Goal: Information Seeking & Learning: Learn about a topic

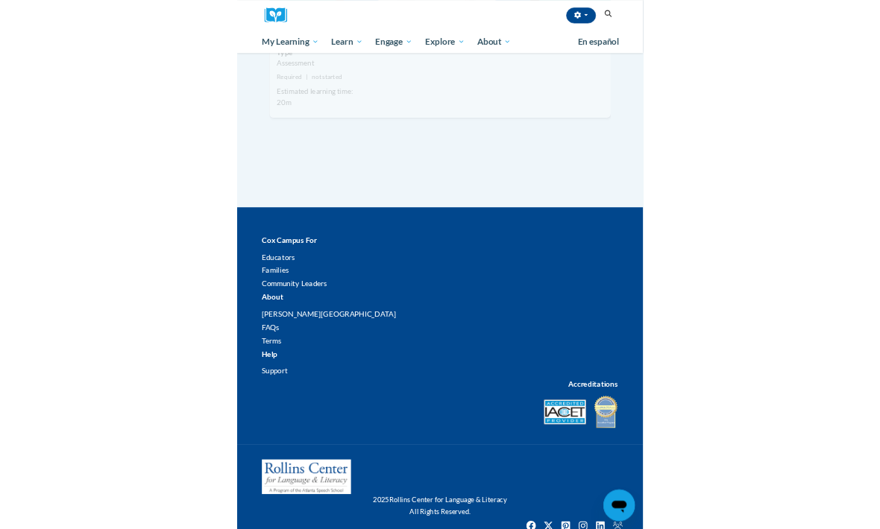
scroll to position [1498, 0]
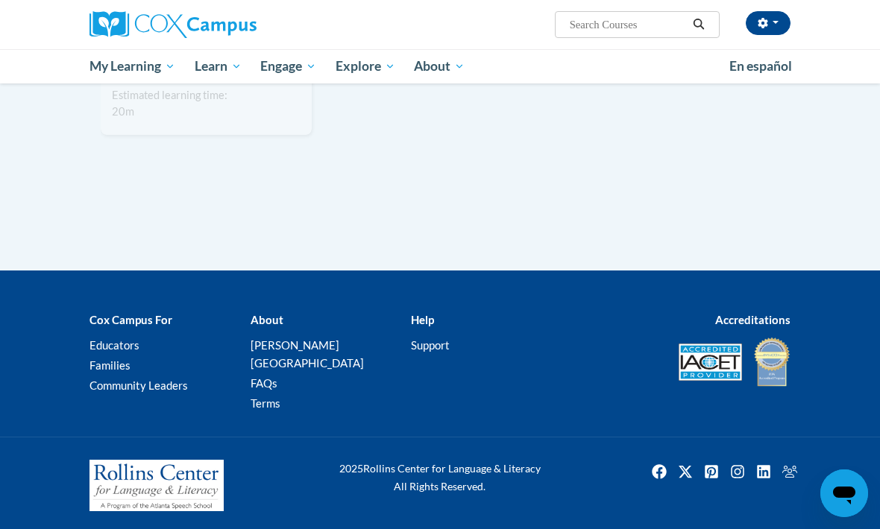
click at [0, 0] on span "My Course Progress" at bounding box center [0, 0] width 0 height 0
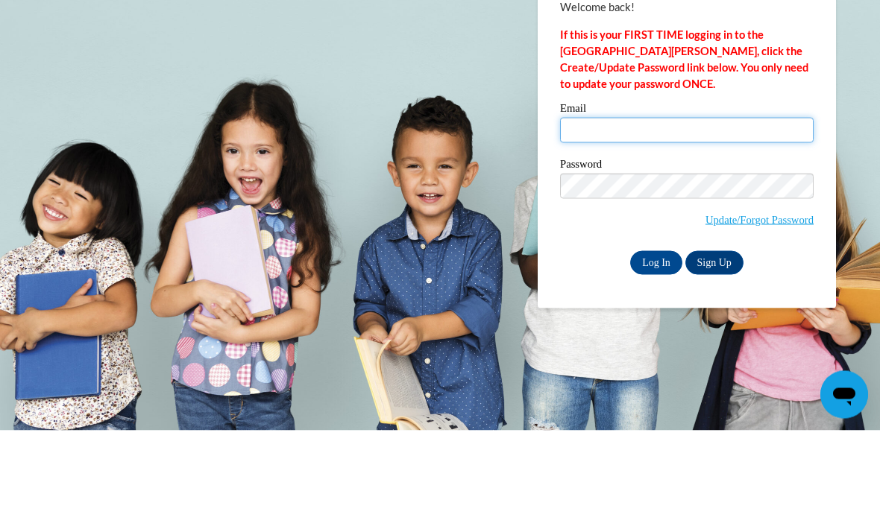
type input "violetta.steele@aischool.org"
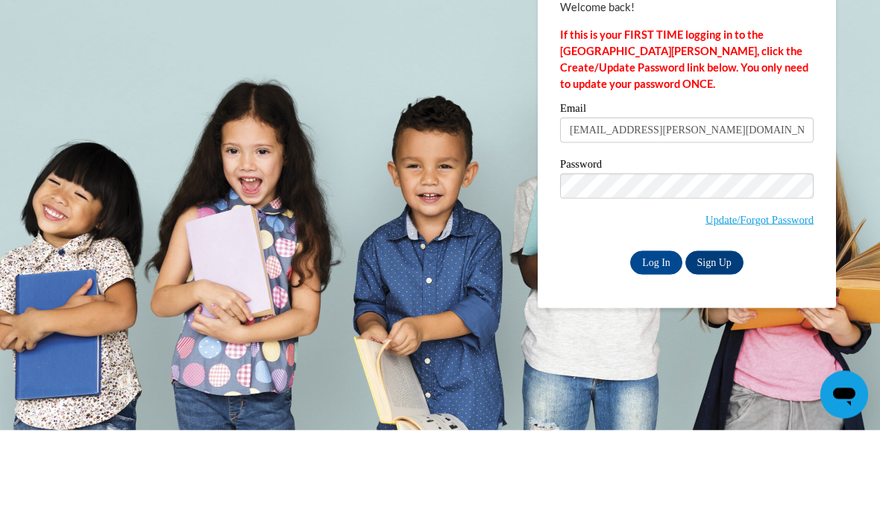
click at [656, 350] on input "Log In" at bounding box center [656, 362] width 52 height 24
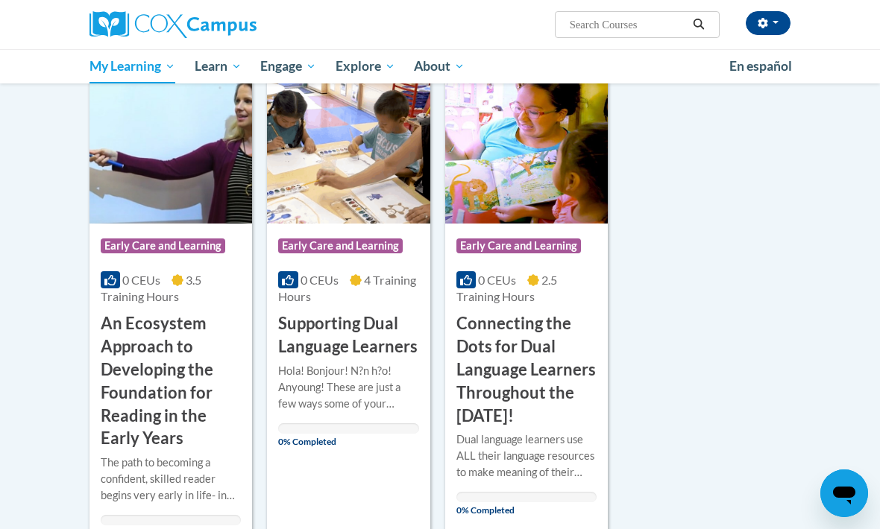
scroll to position [606, 0]
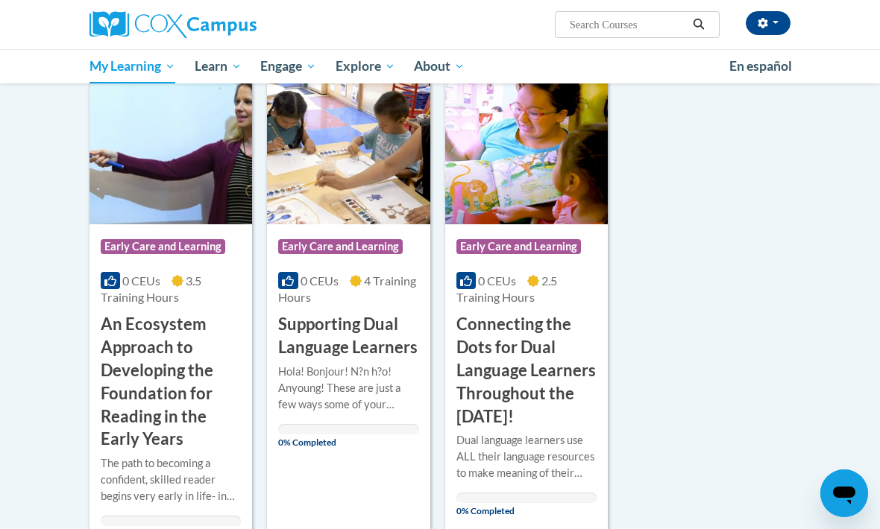
click at [204, 393] on h3 "An Ecosystem Approach to Developing the Foundation for Reading in the Early Yea…" at bounding box center [171, 382] width 140 height 138
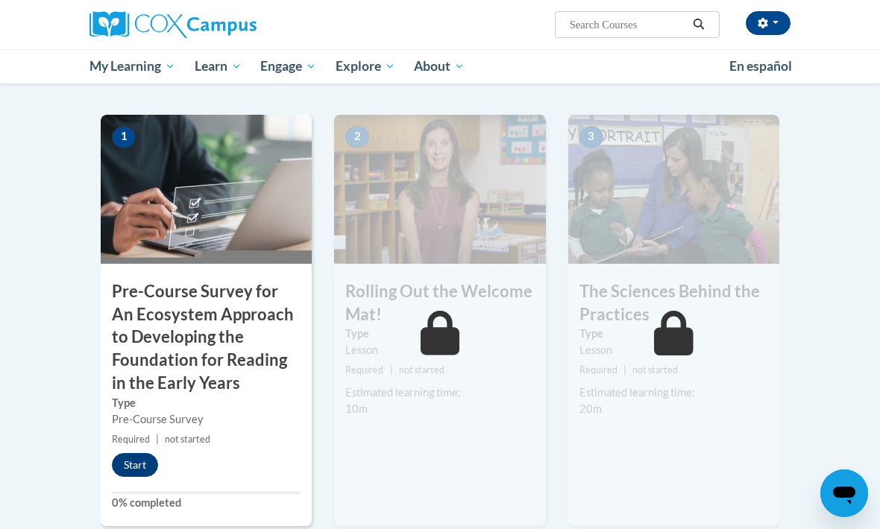
scroll to position [351, 0]
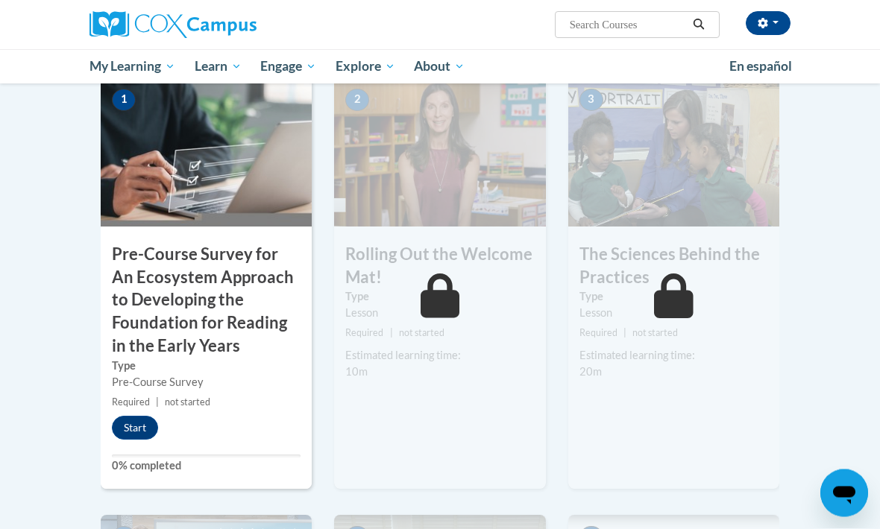
click at [133, 425] on button "Start" at bounding box center [135, 429] width 46 height 24
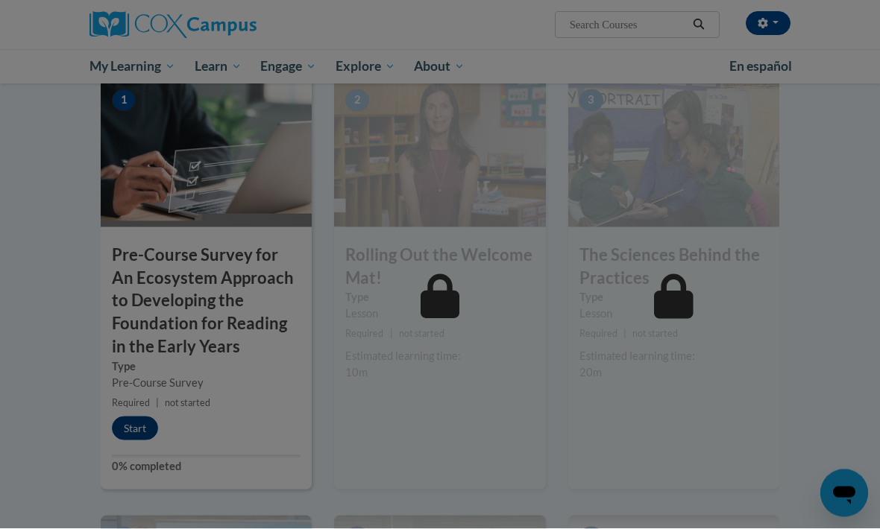
scroll to position [386, 0]
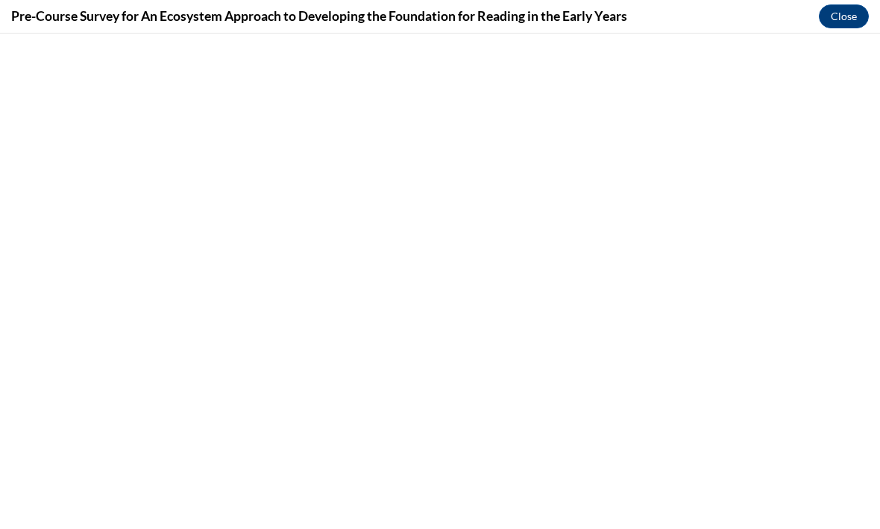
click at [839, 26] on button "Close" at bounding box center [844, 16] width 50 height 24
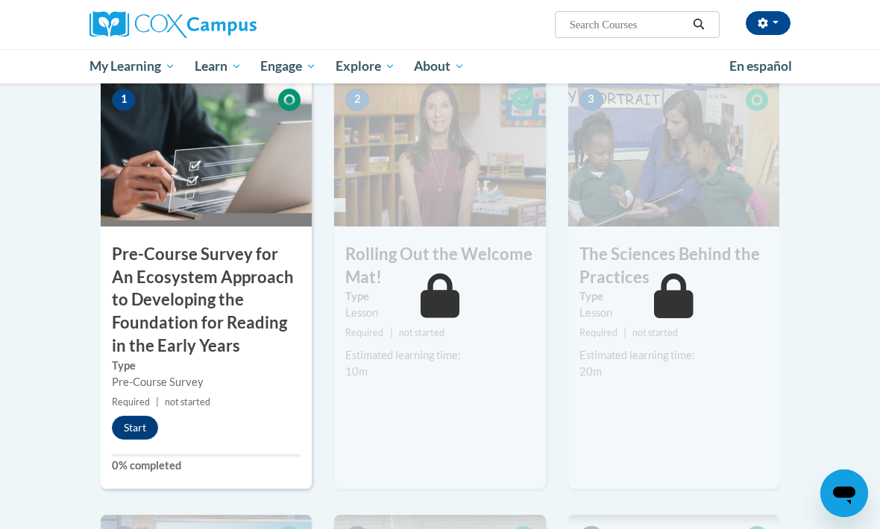
click at [138, 426] on button "Start" at bounding box center [135, 428] width 46 height 24
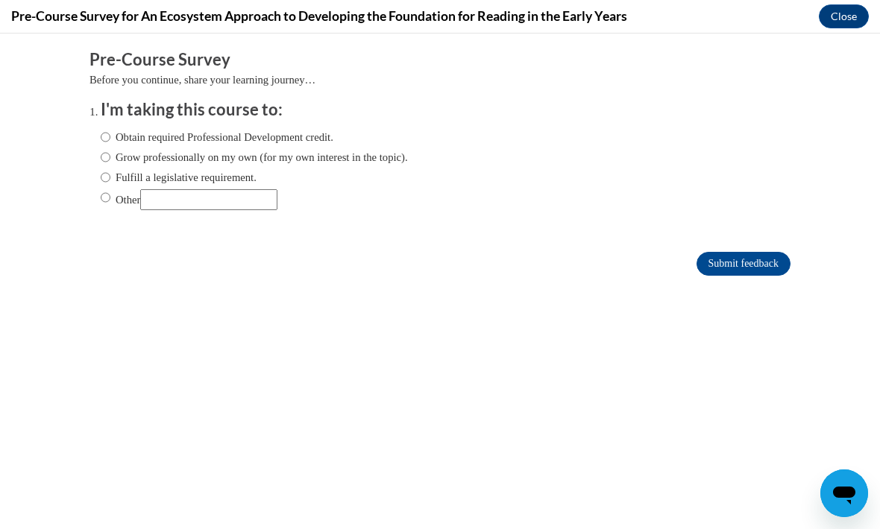
scroll to position [0, 0]
click at [110, 161] on input "Grow professionally on my own (for my own interest in the topic)." at bounding box center [106, 157] width 10 height 16
radio input "true"
click at [771, 265] on input "Submit feedback" at bounding box center [743, 264] width 94 height 24
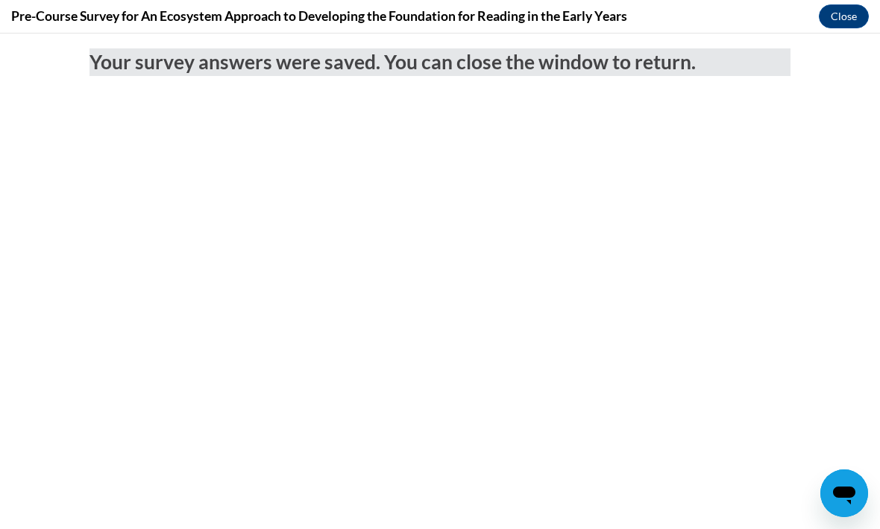
click at [844, 19] on button "Close" at bounding box center [844, 16] width 50 height 24
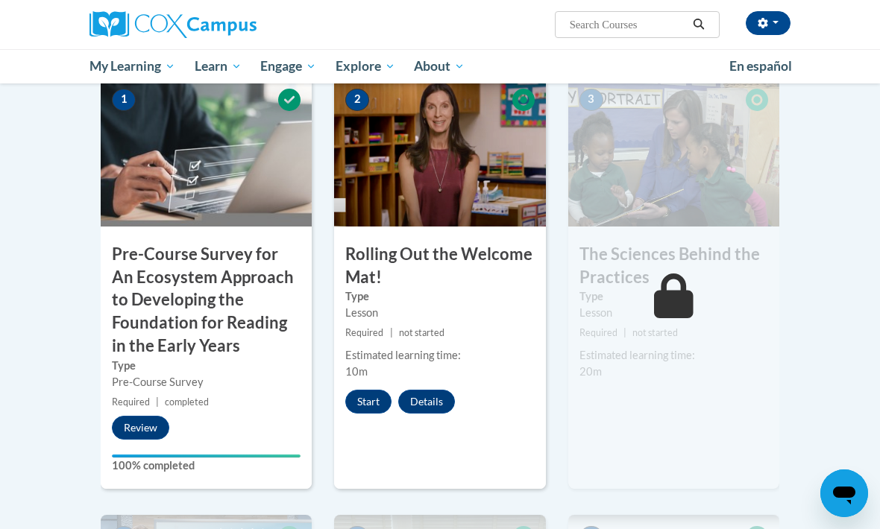
click at [373, 398] on button "Start" at bounding box center [368, 402] width 46 height 24
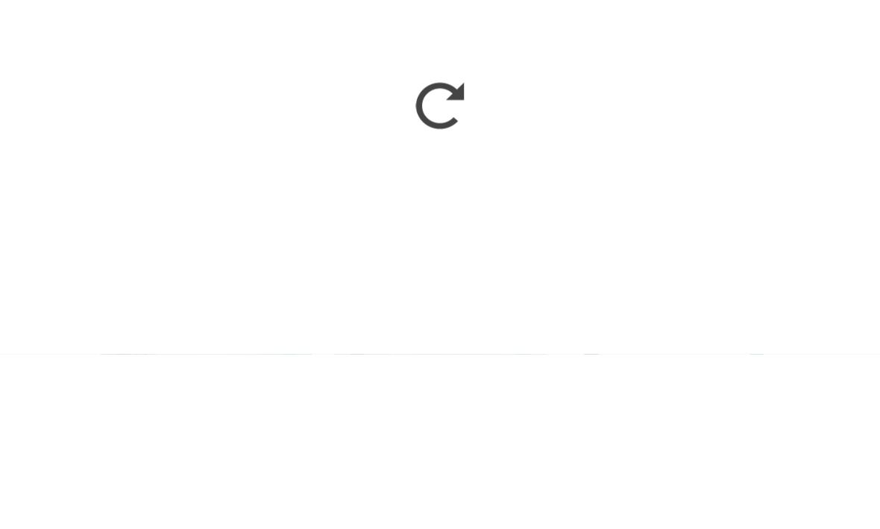
scroll to position [561, 0]
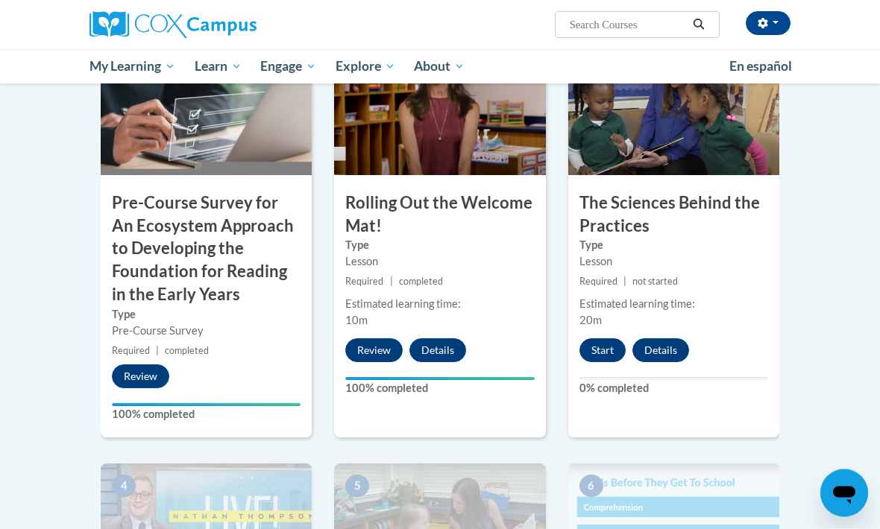
scroll to position [438, 0]
click at [609, 353] on button "Start" at bounding box center [602, 350] width 46 height 24
